Goal: Navigation & Orientation: Find specific page/section

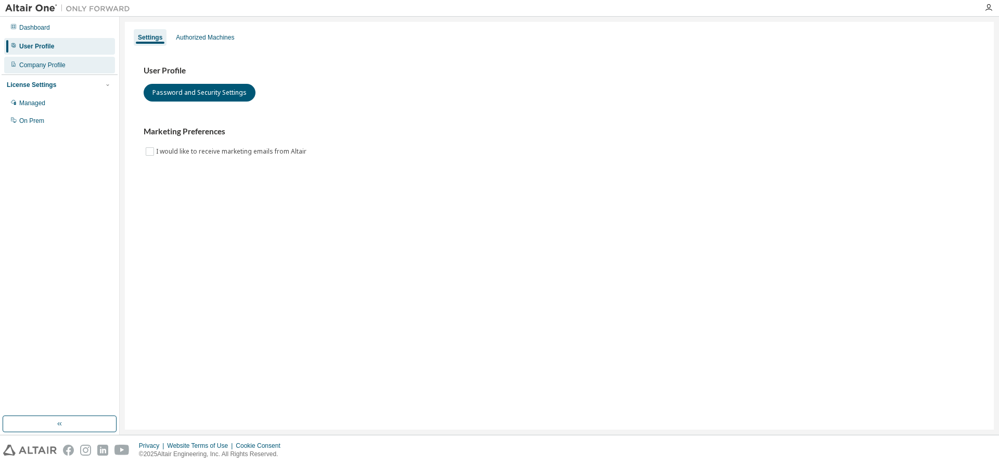
click at [31, 67] on div "Company Profile" at bounding box center [42, 65] width 46 height 8
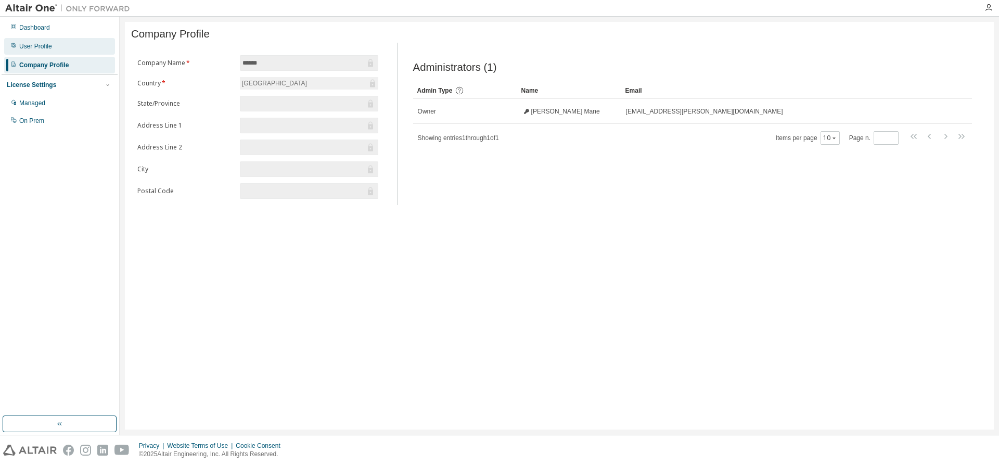
click at [37, 46] on div "User Profile" at bounding box center [35, 46] width 33 height 8
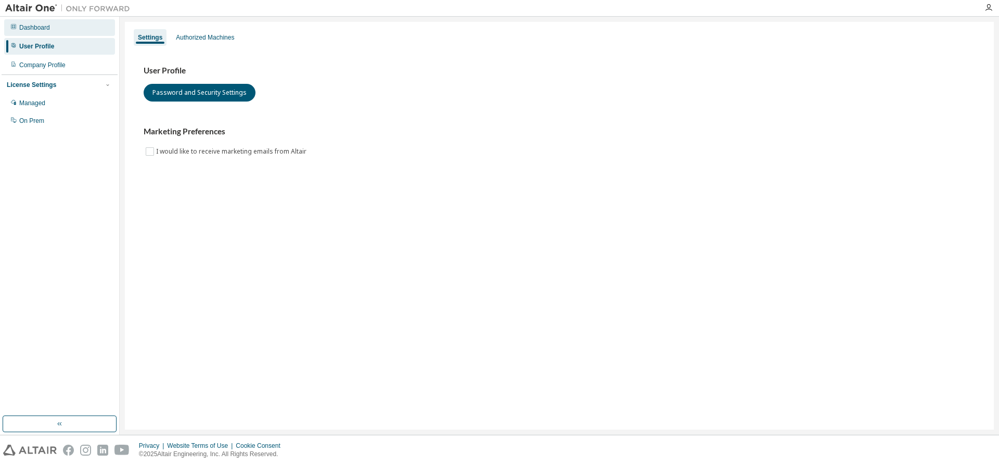
click at [40, 28] on div "Dashboard" at bounding box center [34, 27] width 31 height 8
